Goal: Obtain resource: Download file/media

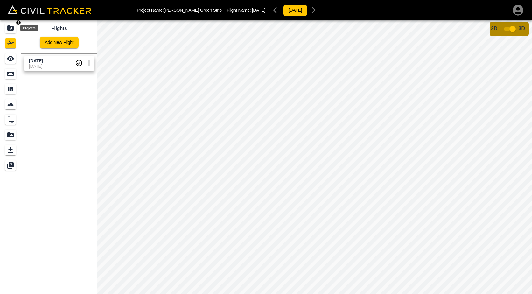
click at [11, 26] on icon "Projects" at bounding box center [10, 27] width 6 height 5
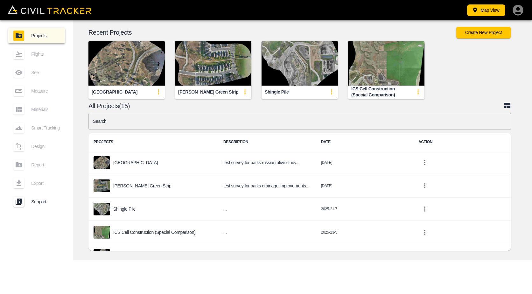
click at [224, 72] on img "button" at bounding box center [213, 63] width 76 height 45
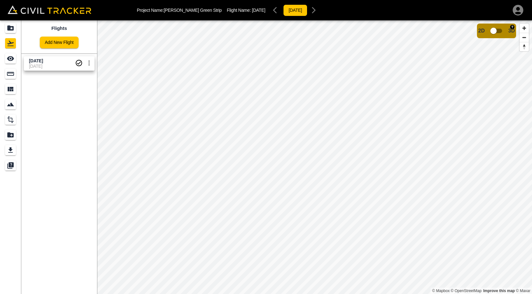
click at [500, 32] on input "checkbox" at bounding box center [493, 31] width 36 height 12
click at [506, 30] on input "checkbox" at bounding box center [512, 29] width 36 height 12
click at [11, 76] on icon "Measure" at bounding box center [11, 74] width 8 height 8
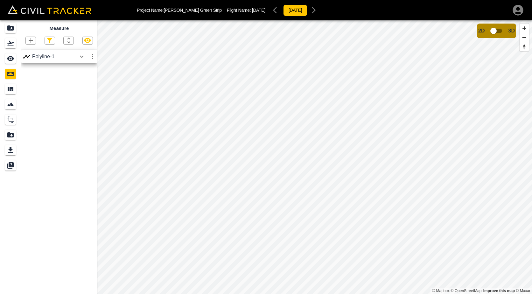
click at [80, 56] on icon "button" at bounding box center [82, 57] width 8 height 8
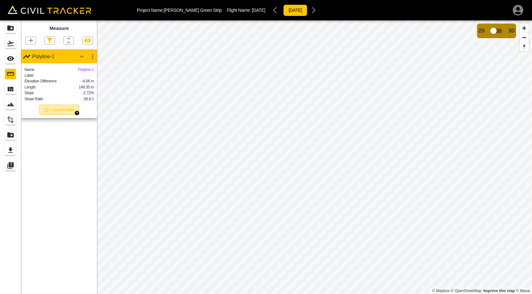
click at [64, 115] on button "View Profile" at bounding box center [59, 110] width 40 height 10
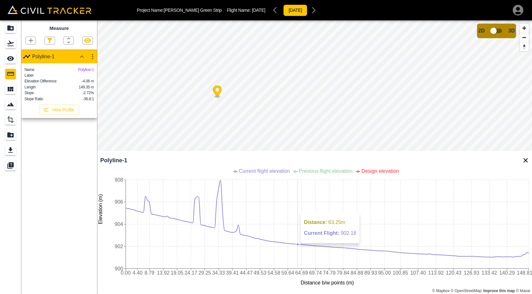
scroll to position [1, 0]
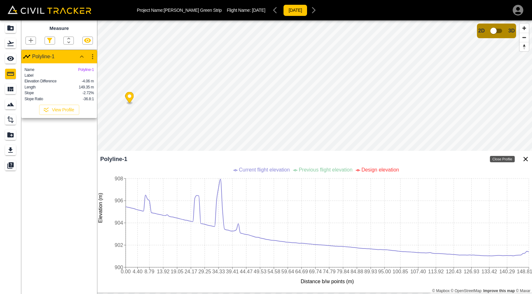
click at [526, 156] on icon "Close Profile" at bounding box center [525, 159] width 8 height 8
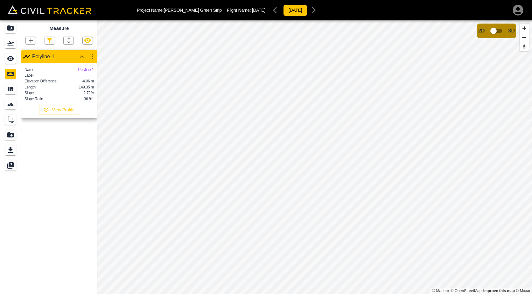
click at [32, 39] on icon "button" at bounding box center [31, 41] width 8 height 8
click at [36, 73] on p "Polygon" at bounding box center [30, 70] width 15 height 5
click at [34, 43] on icon "button" at bounding box center [31, 41] width 8 height 8
click at [34, 61] on p "Polyline" at bounding box center [30, 61] width 15 height 5
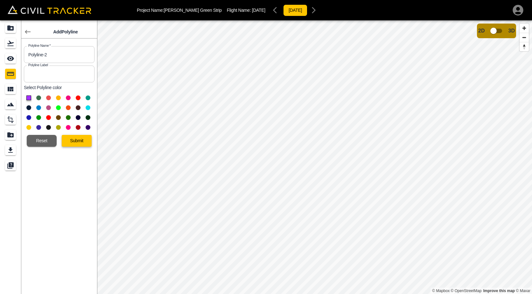
click at [72, 140] on button "Submit" at bounding box center [77, 141] width 30 height 12
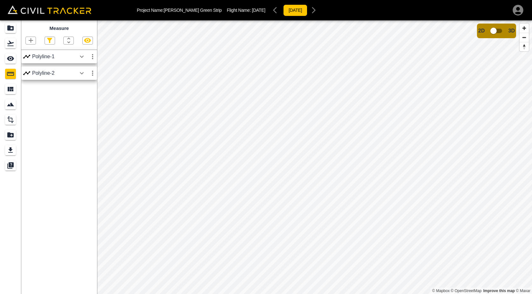
click at [82, 72] on icon "button" at bounding box center [82, 73] width 8 height 8
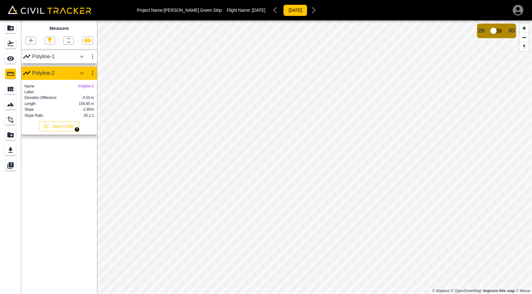
click at [59, 131] on button "View Profile" at bounding box center [59, 126] width 40 height 10
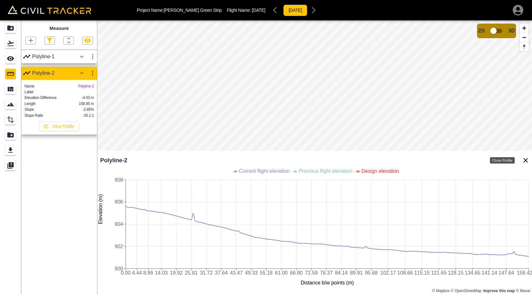
click at [525, 157] on icon "Close Profile" at bounding box center [525, 160] width 8 height 8
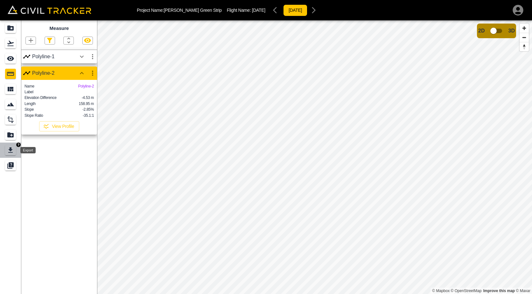
click at [8, 152] on icon "Export" at bounding box center [11, 150] width 8 height 8
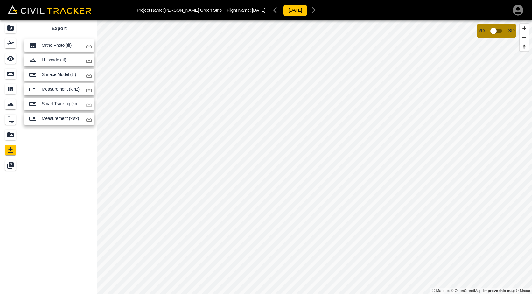
click at [91, 74] on icon "button" at bounding box center [89, 75] width 8 height 8
click at [7, 31] on icon "Projects" at bounding box center [11, 28] width 8 height 8
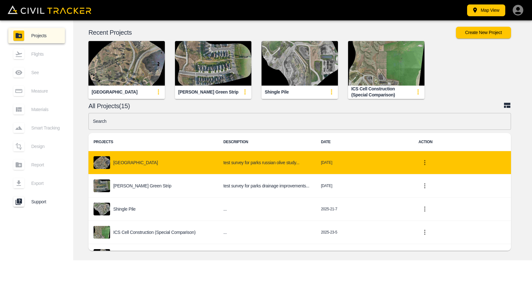
click at [125, 160] on p "[GEOGRAPHIC_DATA]" at bounding box center [135, 162] width 45 height 5
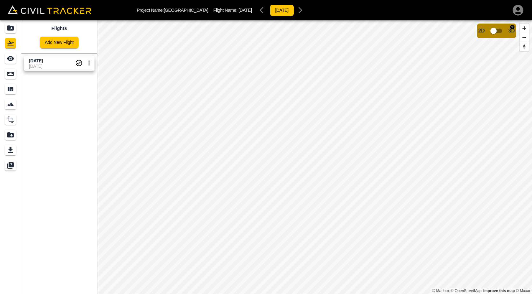
click at [500, 31] on input "checkbox" at bounding box center [493, 31] width 36 height 12
click at [59, 61] on span "[DATE]" at bounding box center [52, 61] width 46 height 6
click at [89, 64] on icon "settings" at bounding box center [89, 63] width 8 height 8
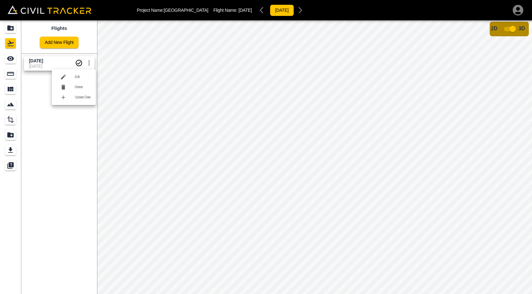
click at [507, 28] on div at bounding box center [266, 147] width 532 height 294
click at [505, 27] on input "checkbox" at bounding box center [512, 29] width 36 height 12
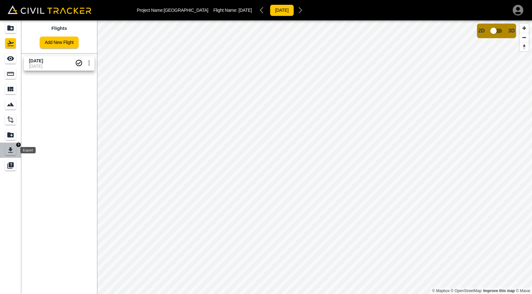
click at [9, 153] on icon "Export" at bounding box center [11, 150] width 8 height 8
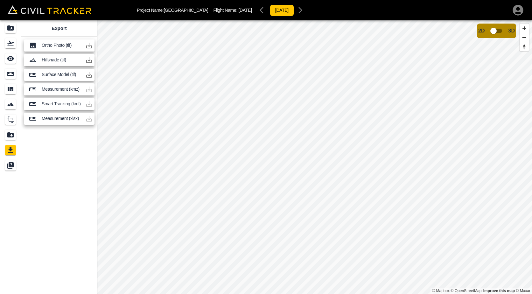
click at [60, 167] on div "Export Ortho Photo (tif) Hillshade (tif) Surface Model (tif) Measurement (kmz) …" at bounding box center [59, 156] width 76 height 273
click at [90, 49] on button "button" at bounding box center [89, 45] width 13 height 13
click at [90, 45] on icon "button" at bounding box center [89, 46] width 8 height 8
click at [87, 59] on icon "button" at bounding box center [89, 60] width 8 height 8
click at [10, 57] on icon "See" at bounding box center [10, 58] width 7 height 5
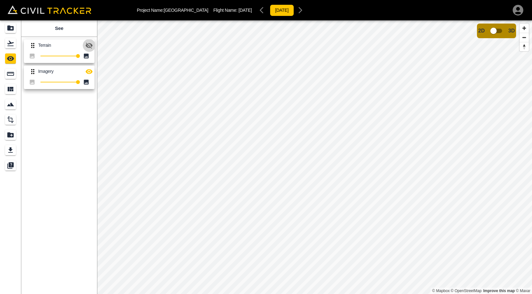
click at [89, 46] on icon "button" at bounding box center [89, 46] width 7 height 6
click at [87, 44] on icon "button" at bounding box center [89, 45] width 7 height 5
